Goal: Task Accomplishment & Management: Manage account settings

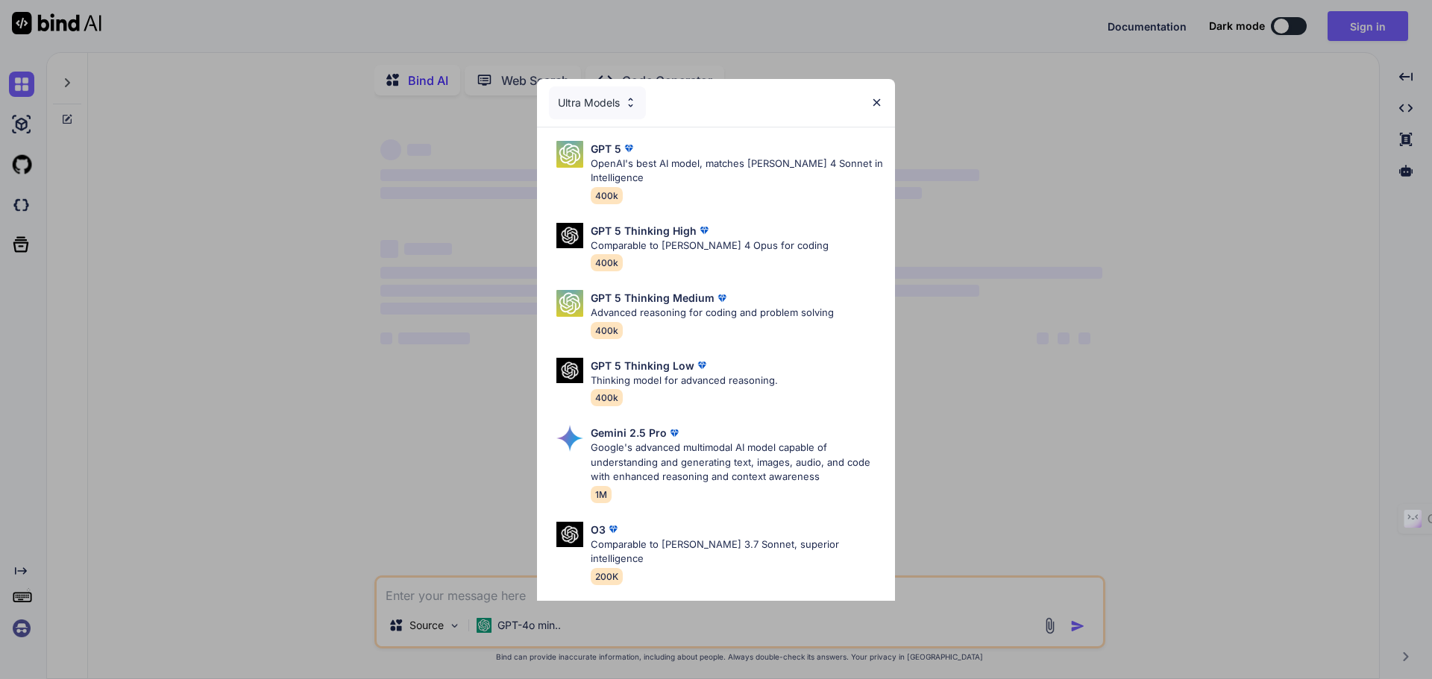
click at [881, 98] on img at bounding box center [876, 102] width 13 height 13
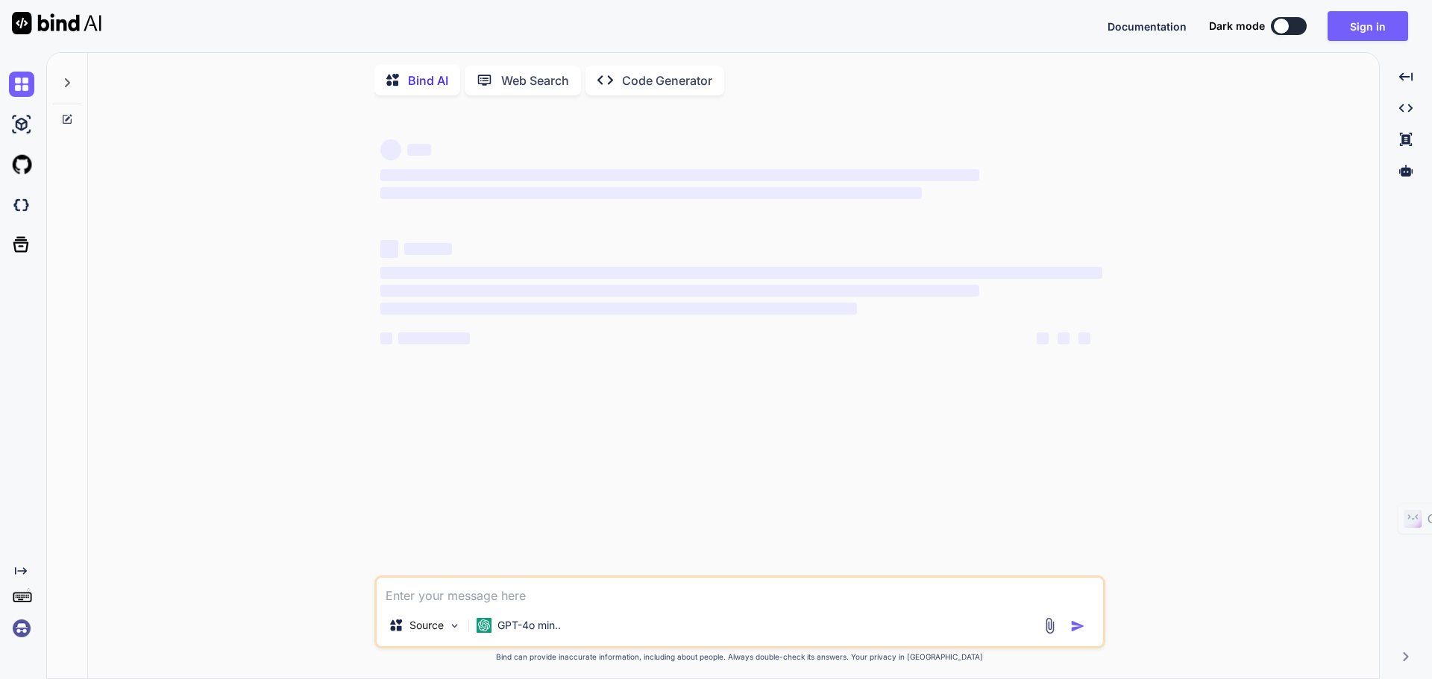
type textarea "x"
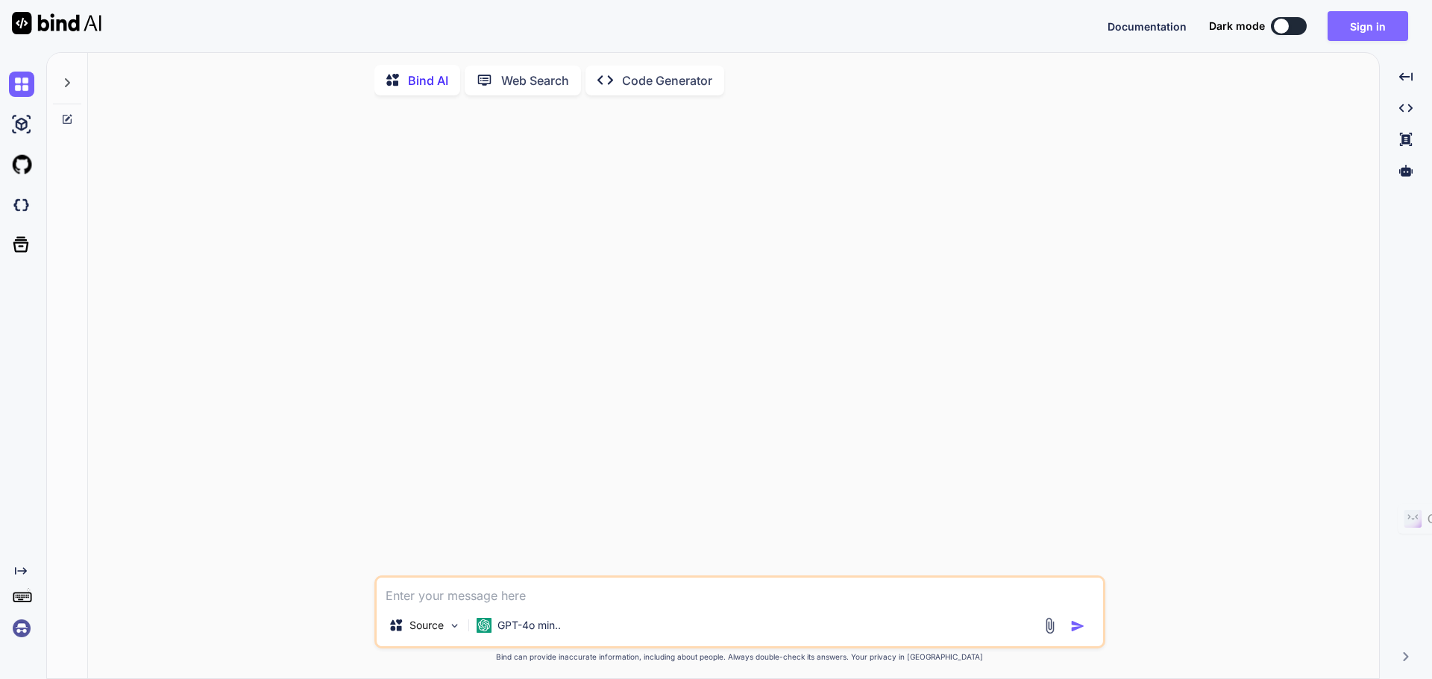
click at [1373, 31] on button "Sign in" at bounding box center [1367, 26] width 81 height 30
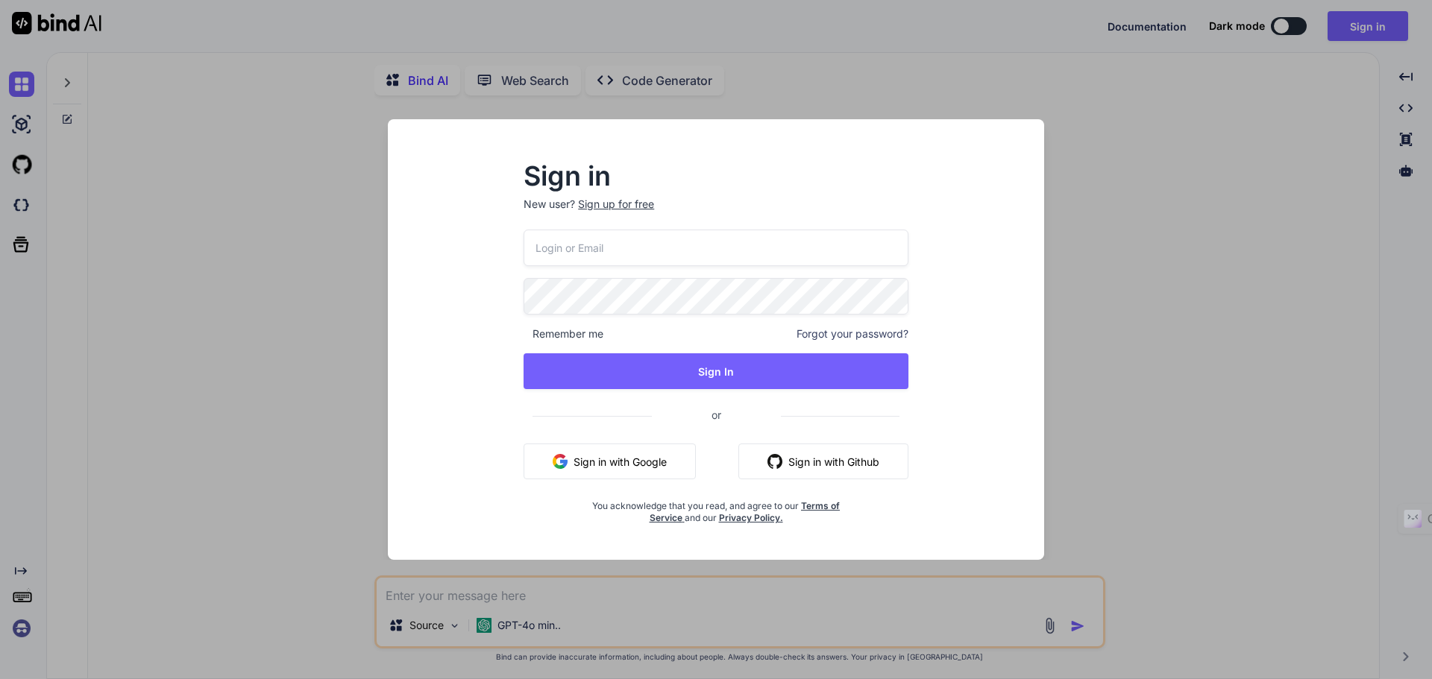
click at [637, 453] on button "Sign in with Google" at bounding box center [609, 462] width 172 height 36
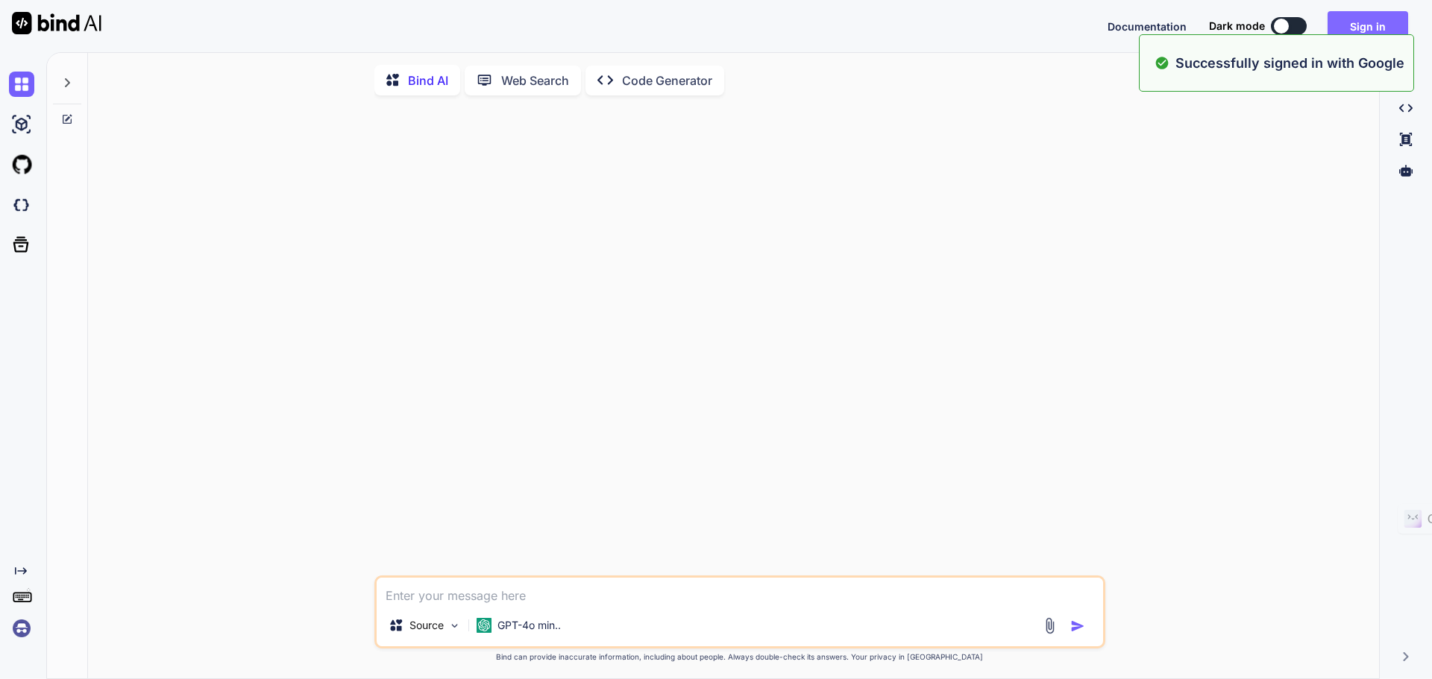
click at [1394, 19] on button "Sign in" at bounding box center [1367, 26] width 81 height 30
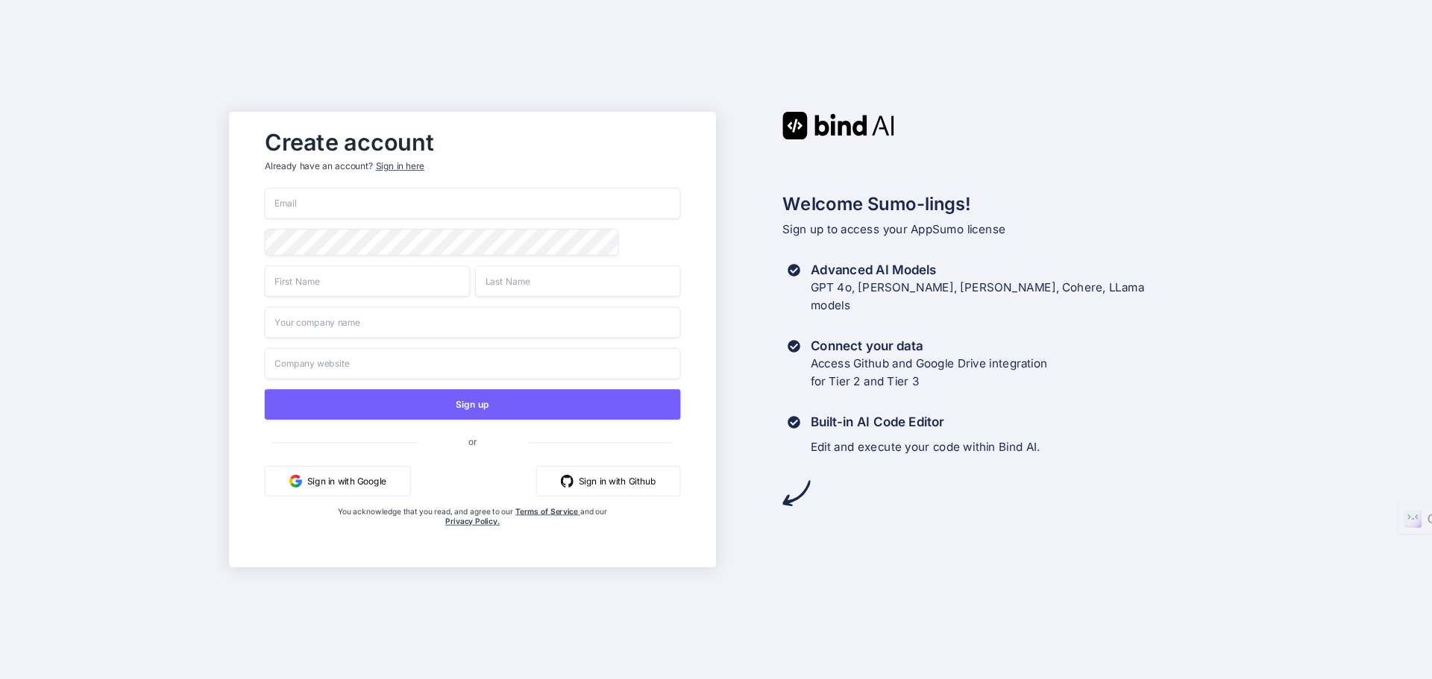
click at [415, 160] on div "Sign in here" at bounding box center [400, 166] width 48 height 13
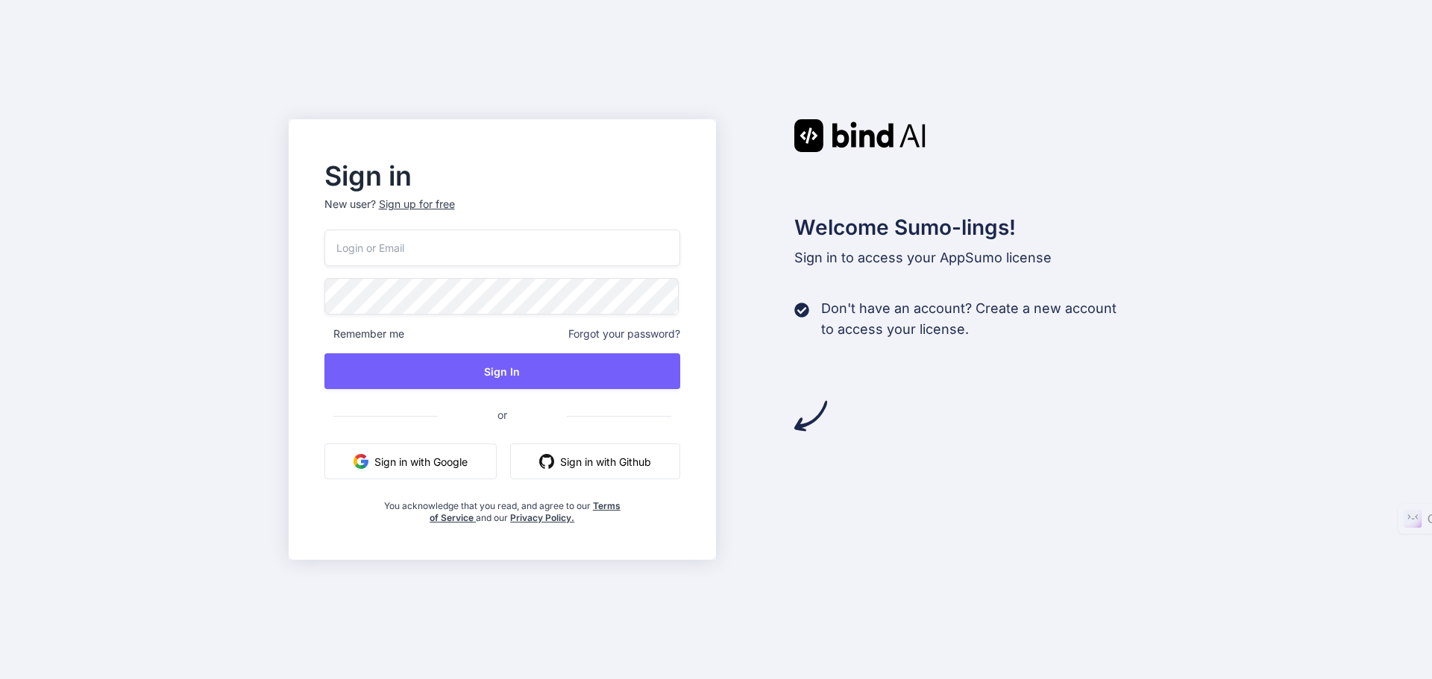
click at [445, 258] on input "email" at bounding box center [502, 248] width 356 height 37
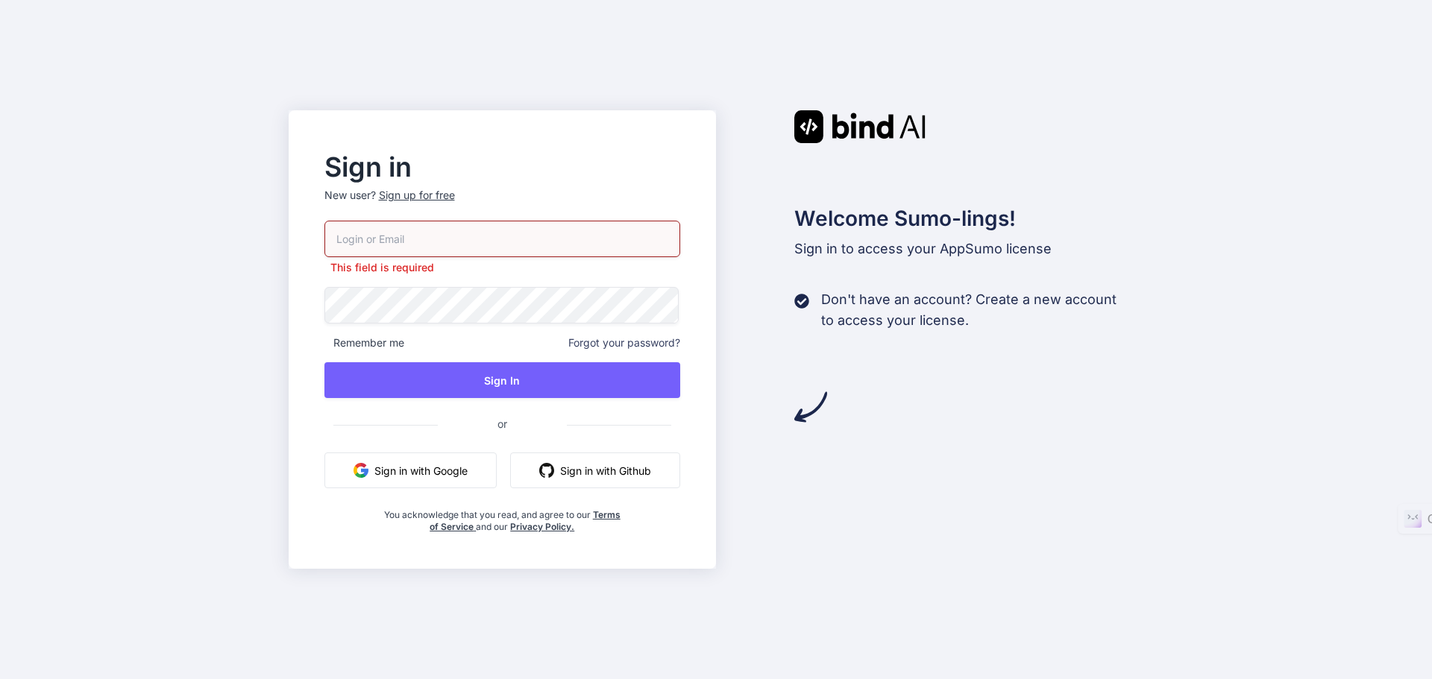
click at [459, 456] on button "Sign in with Google" at bounding box center [410, 471] width 172 height 36
click at [405, 236] on input "email" at bounding box center [502, 239] width 356 height 37
click at [518, 247] on input "email" at bounding box center [502, 239] width 356 height 37
